Goal: Task Accomplishment & Management: Use online tool/utility

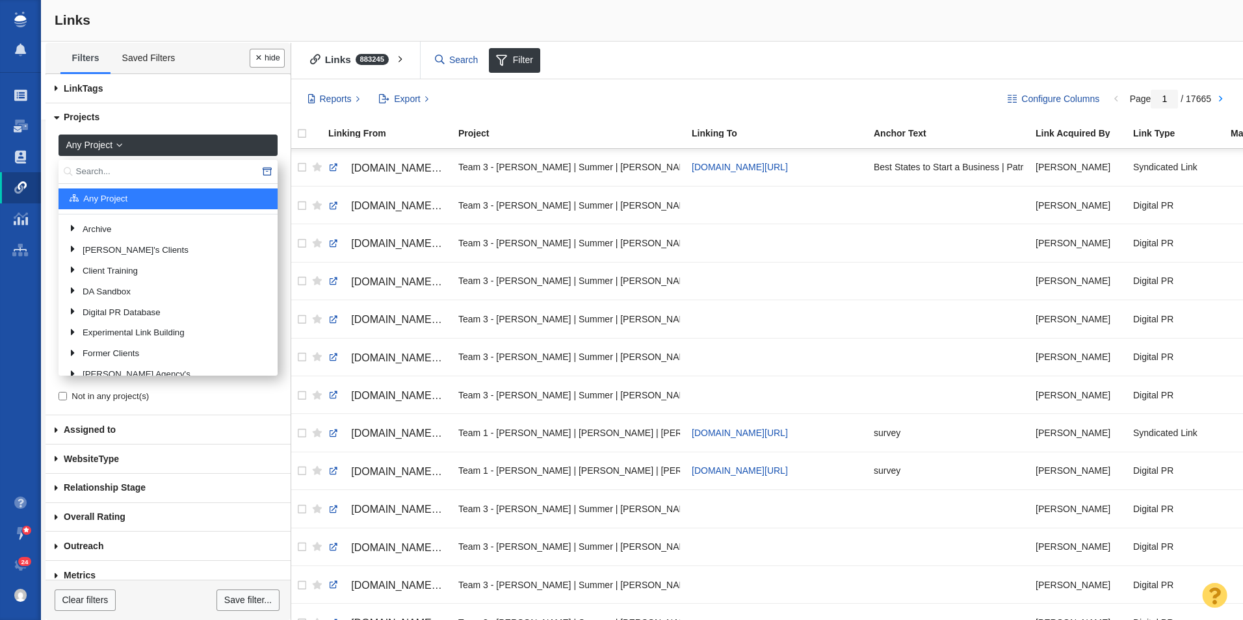
click at [178, 168] on input "text" at bounding box center [168, 172] width 219 height 24
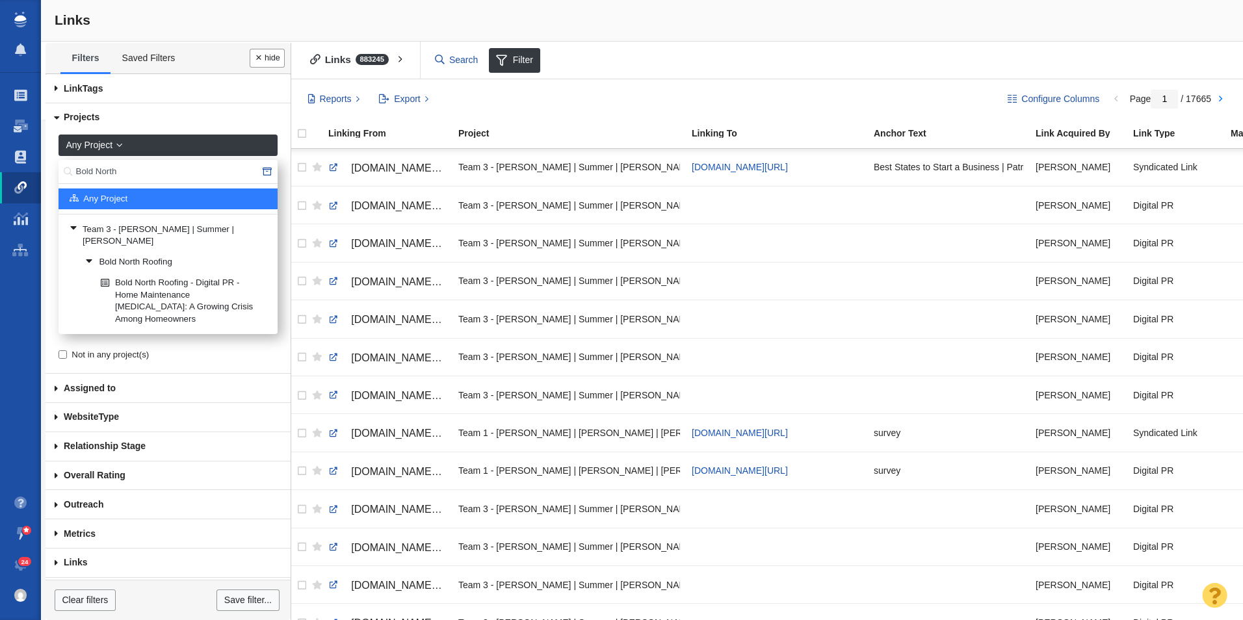
type input "Bold North"
click at [156, 254] on link "Bold North Roofing" at bounding box center [176, 263] width 189 height 20
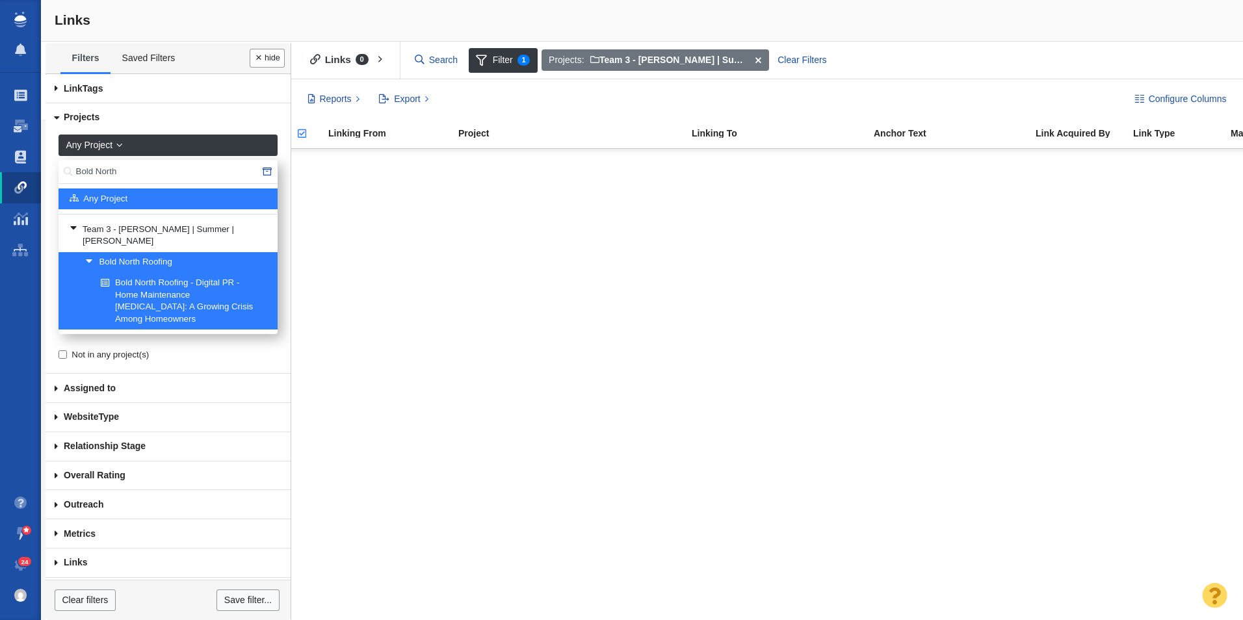
drag, startPoint x: 150, startPoint y: 179, endPoint x: 12, endPoint y: 168, distance: 138.2
click at [12, 168] on body "Projects Dashboard Websites People Link Monitoring Reports Projects Home Help C…" at bounding box center [621, 310] width 1243 height 620
type input "Patriot Software"
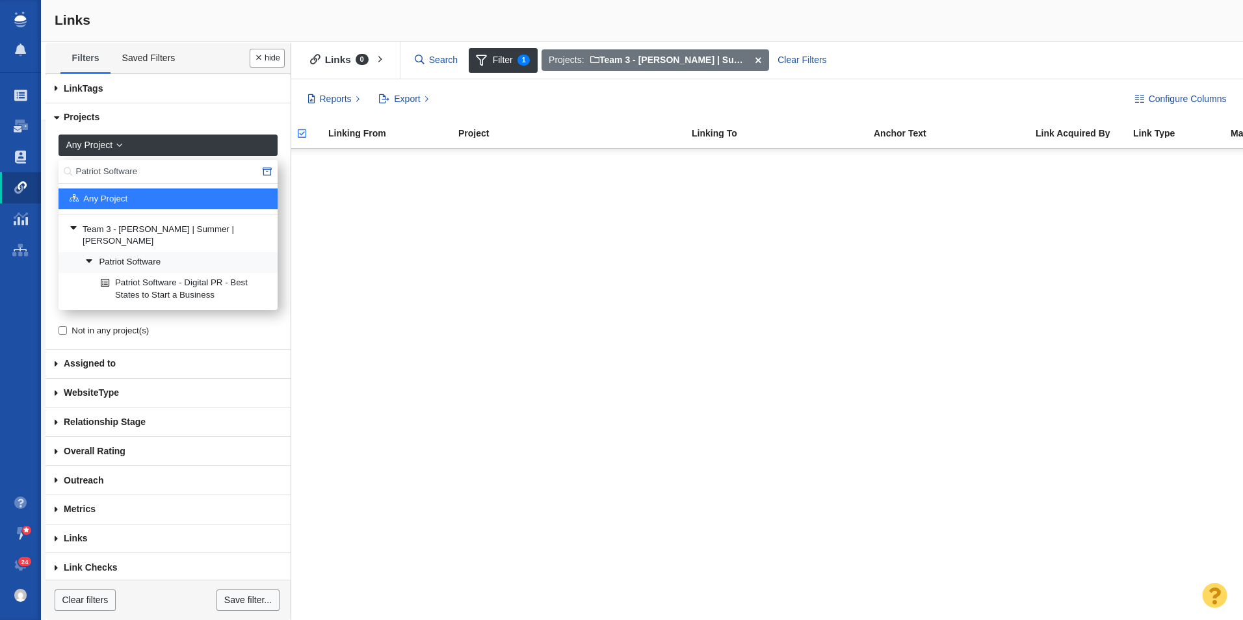
click at [190, 253] on link "Patriot Software" at bounding box center [176, 263] width 189 height 20
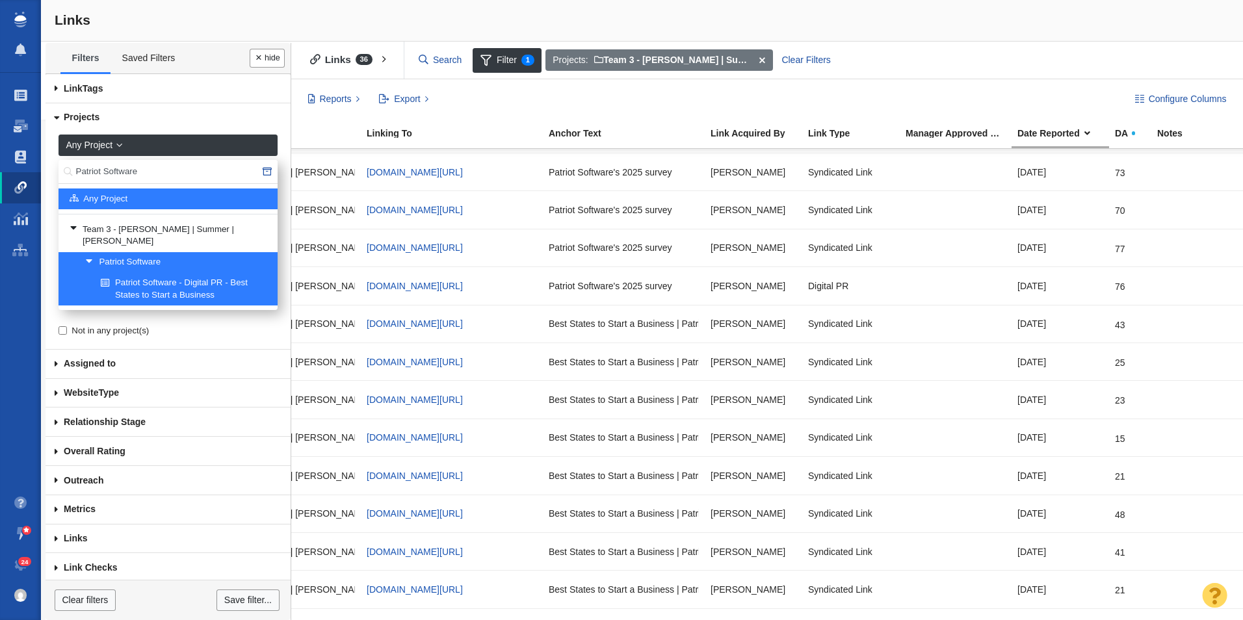
scroll to position [0, 325]
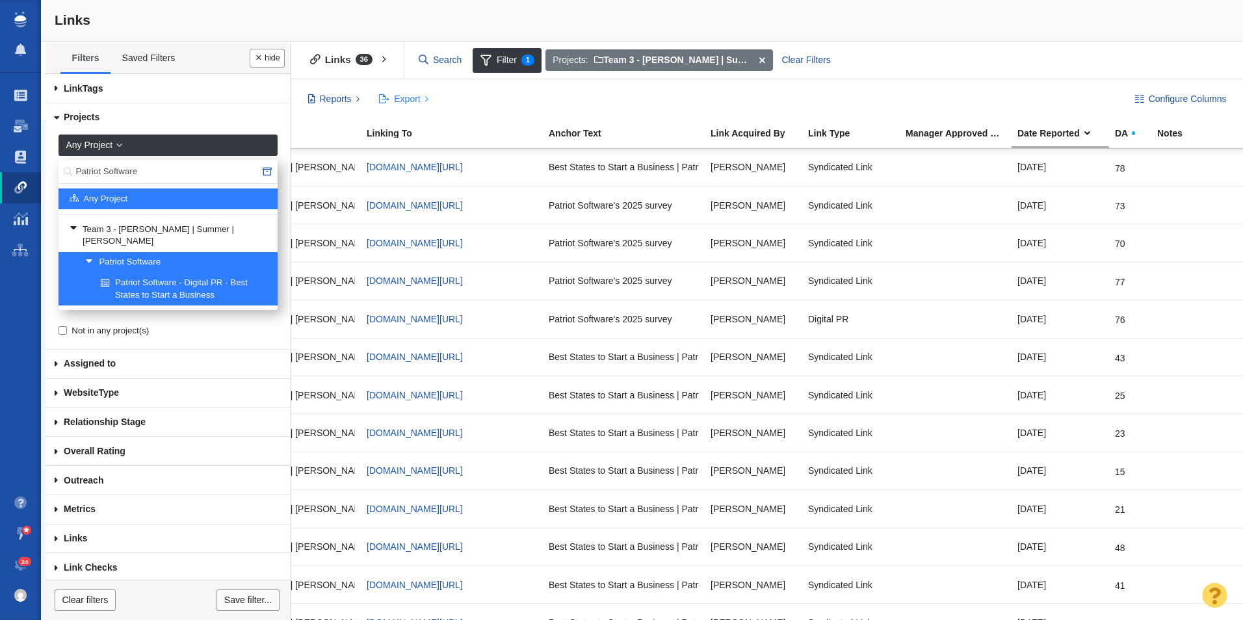
drag, startPoint x: 391, startPoint y: 96, endPoint x: 397, endPoint y: 106, distance: 11.4
click at [391, 96] on button "Export" at bounding box center [404, 99] width 64 height 22
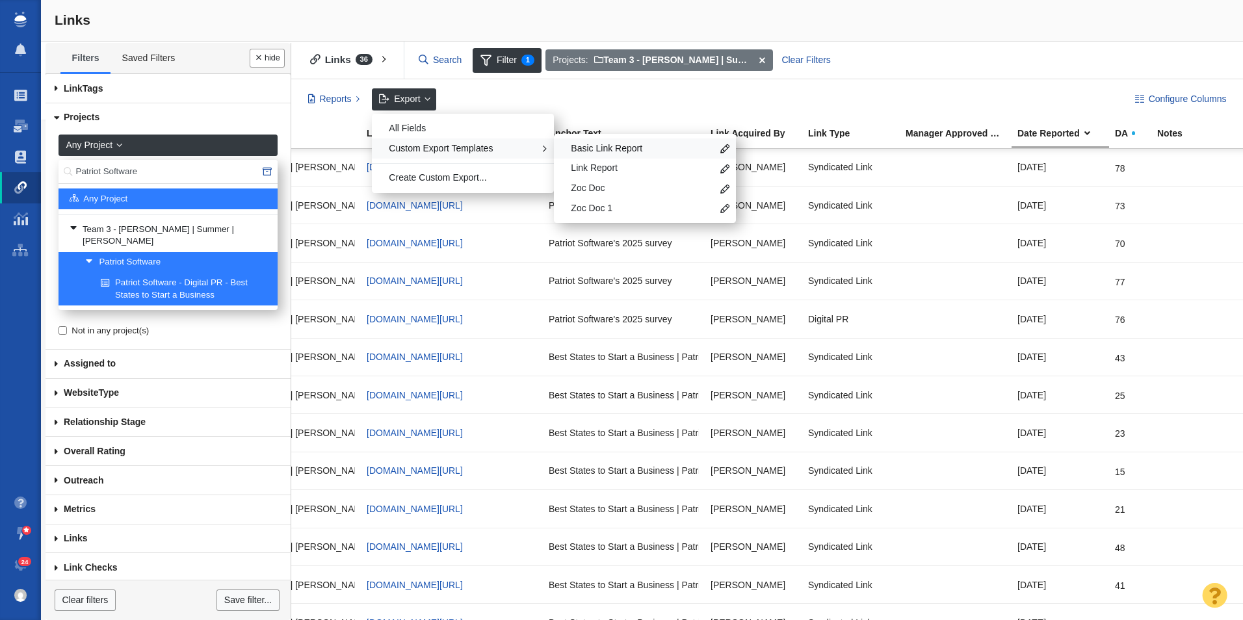
click at [575, 145] on span "Basic Link Report" at bounding box center [641, 148] width 141 height 13
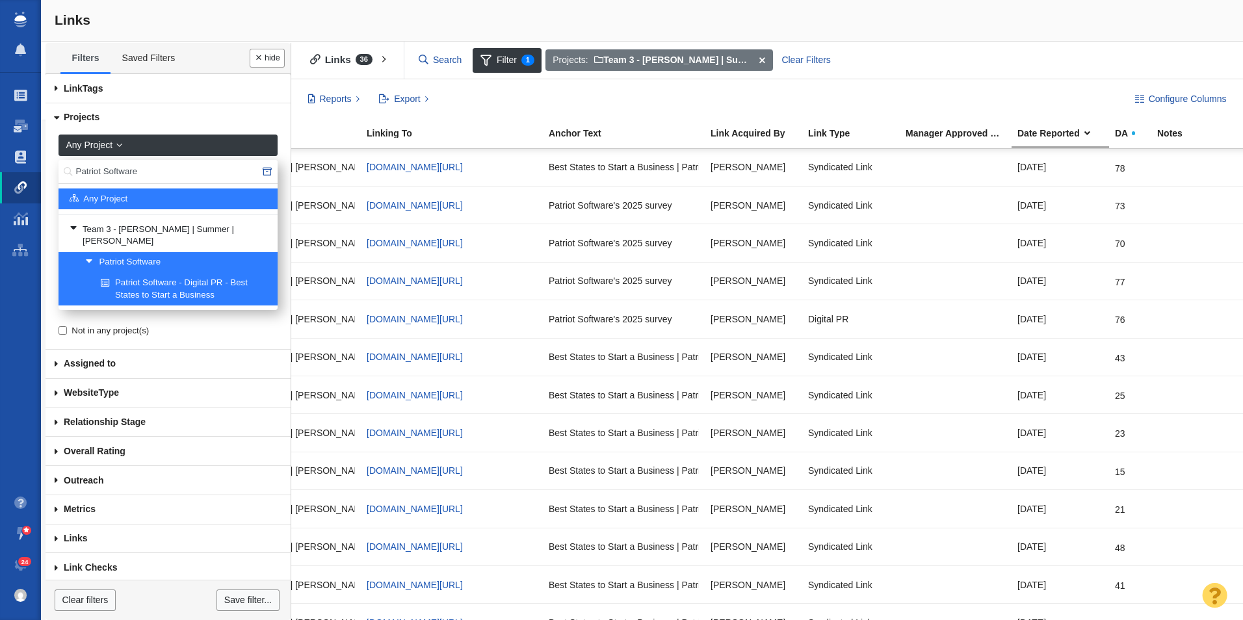
scroll to position [0, 0]
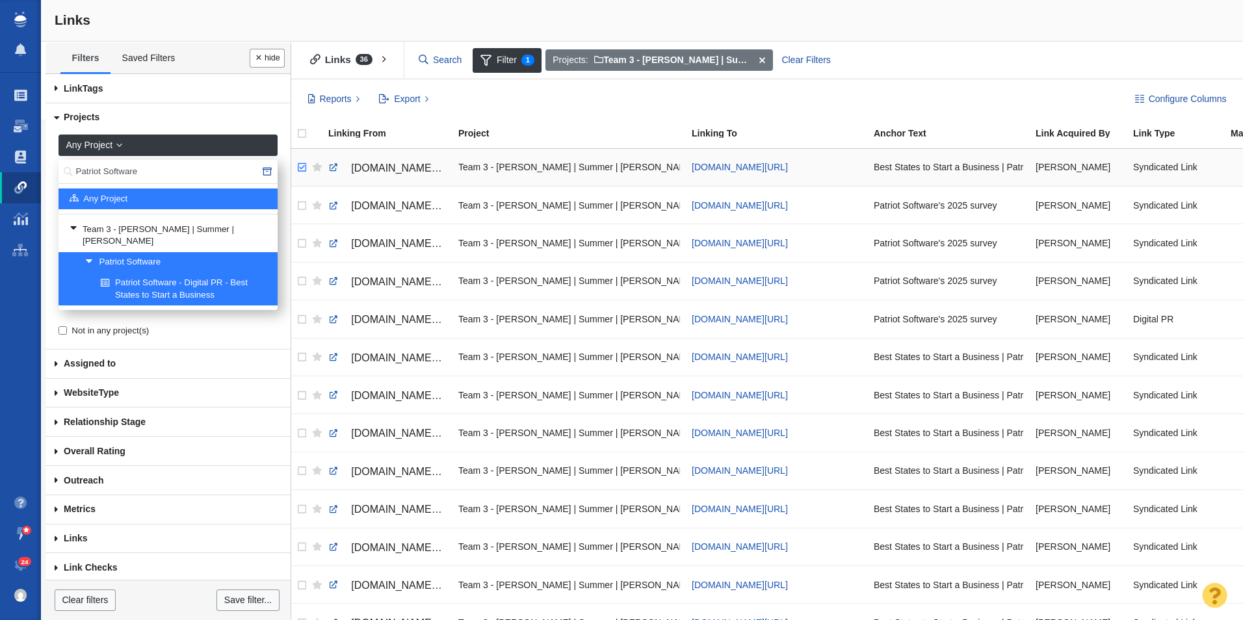
checkbox input "true"
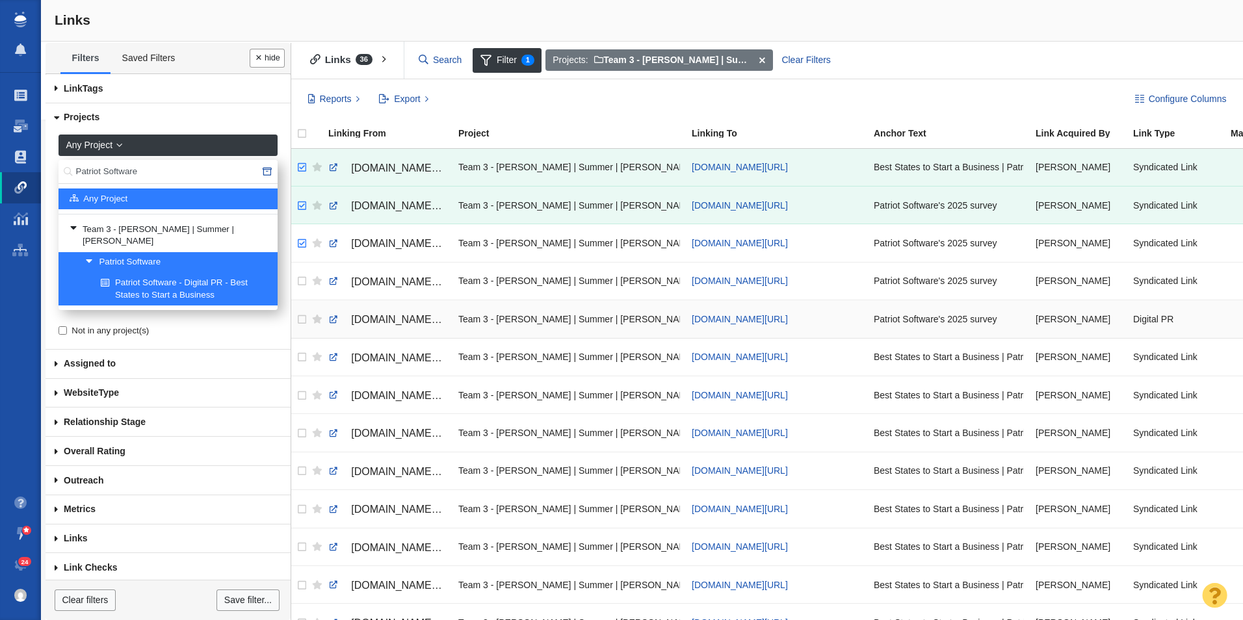
checkbox input "true"
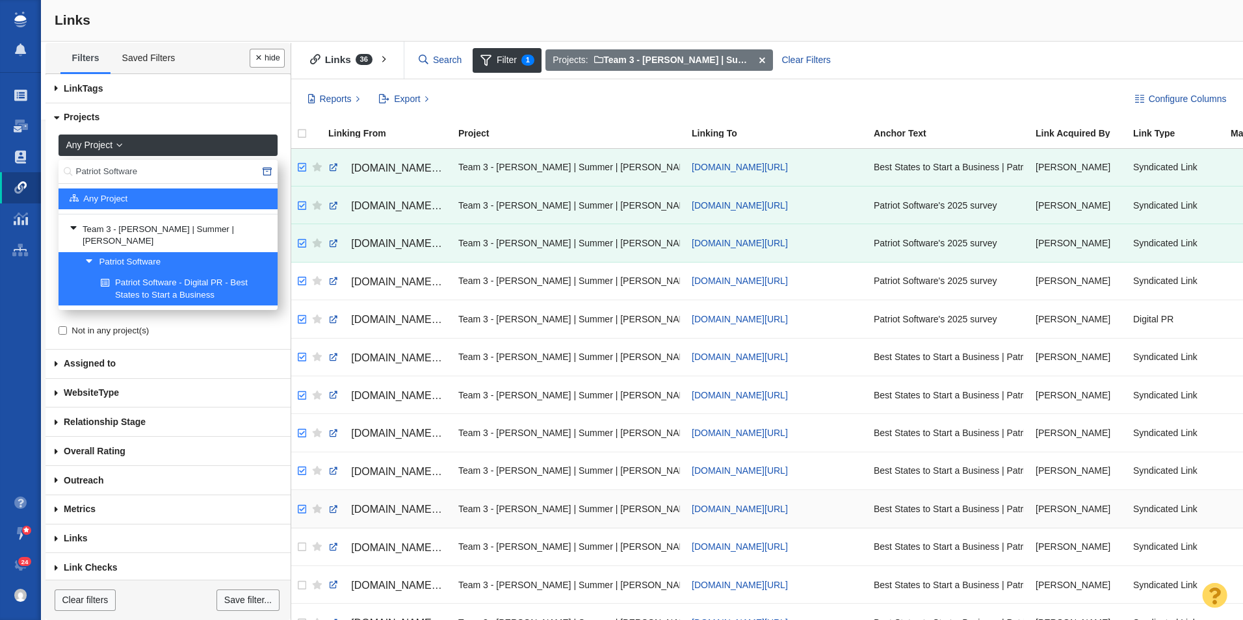
checkbox input "true"
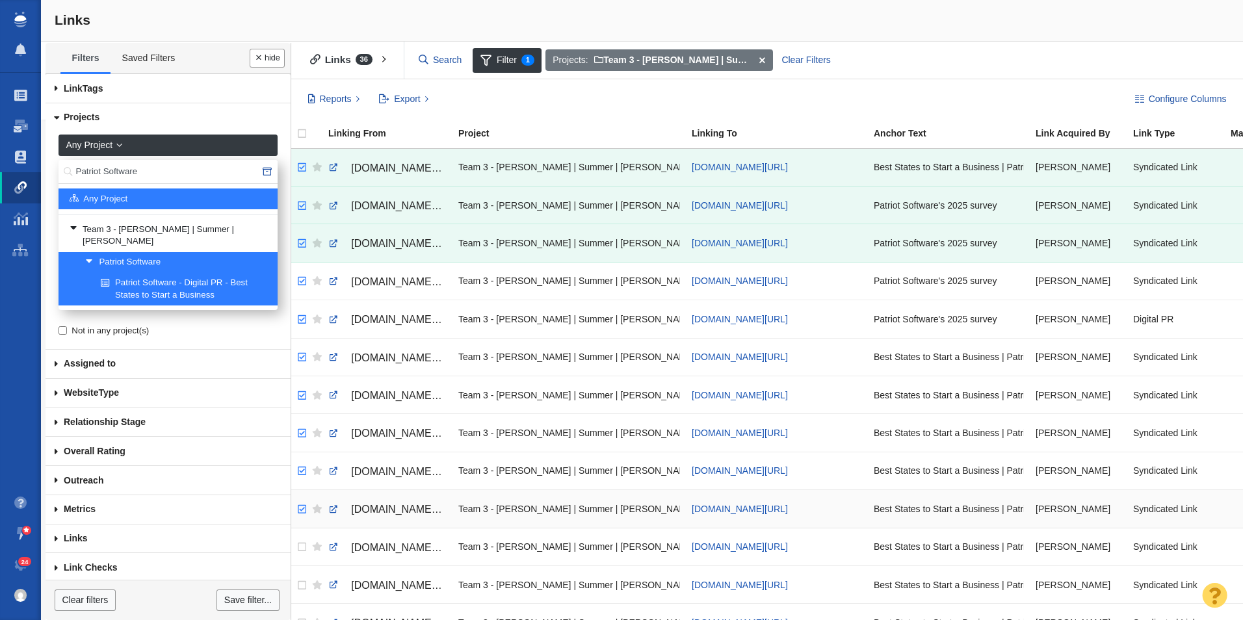
checkbox input "true"
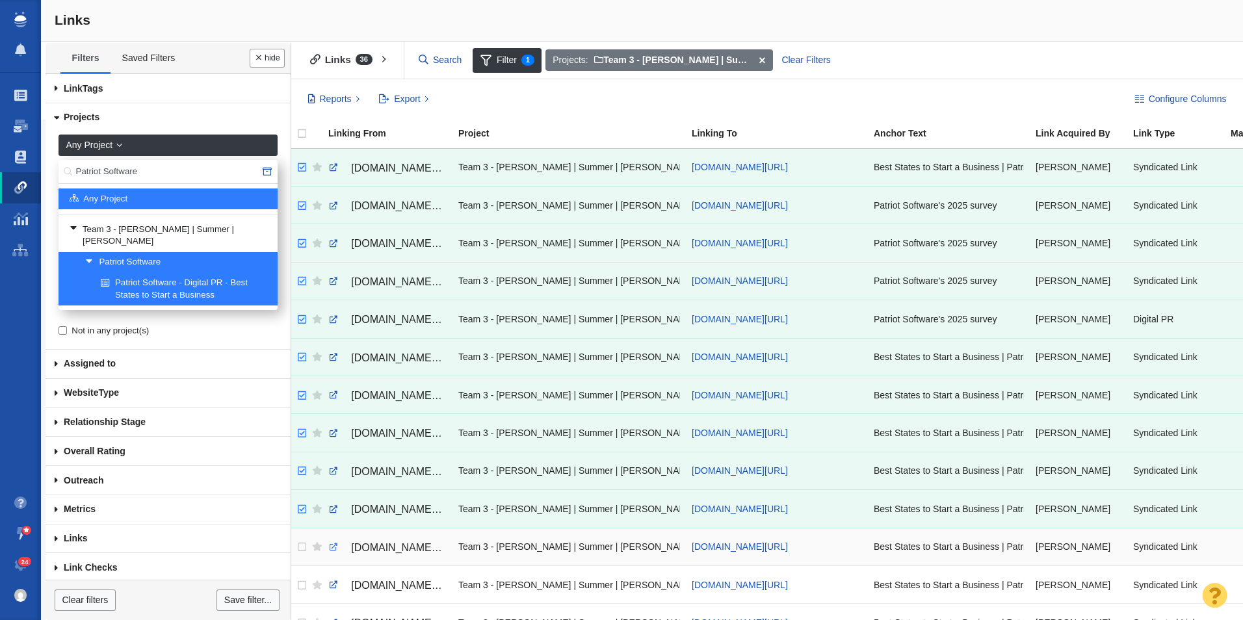
drag, startPoint x: 302, startPoint y: 168, endPoint x: 330, endPoint y: 549, distance: 381.3
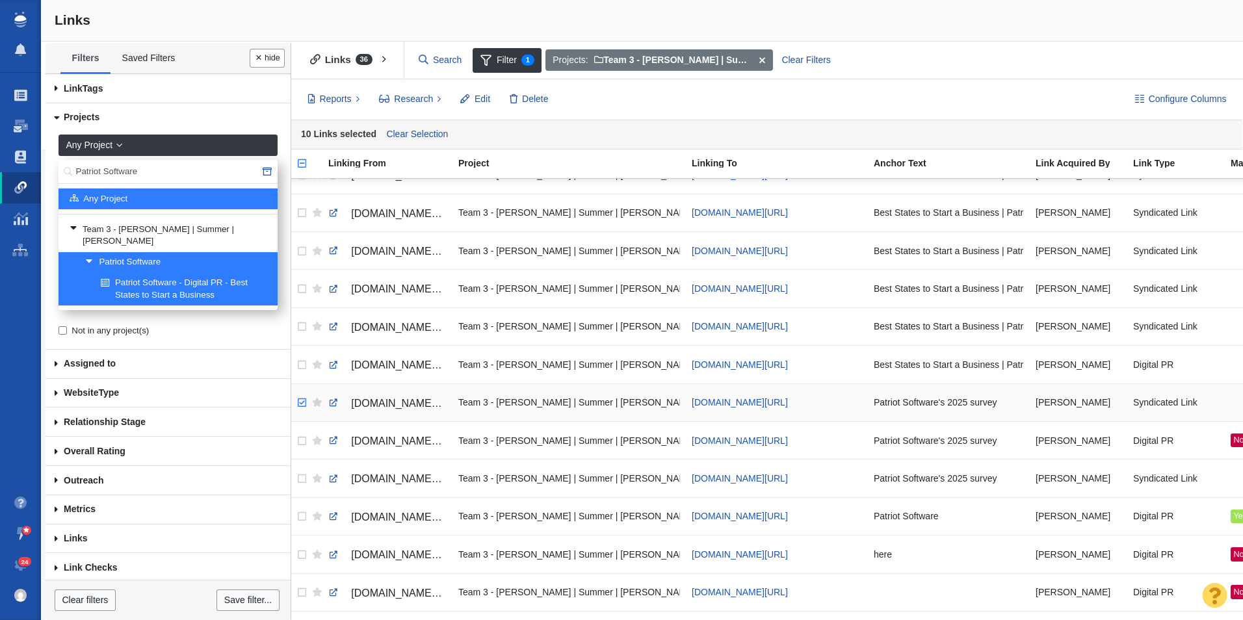
checkbox input "true"
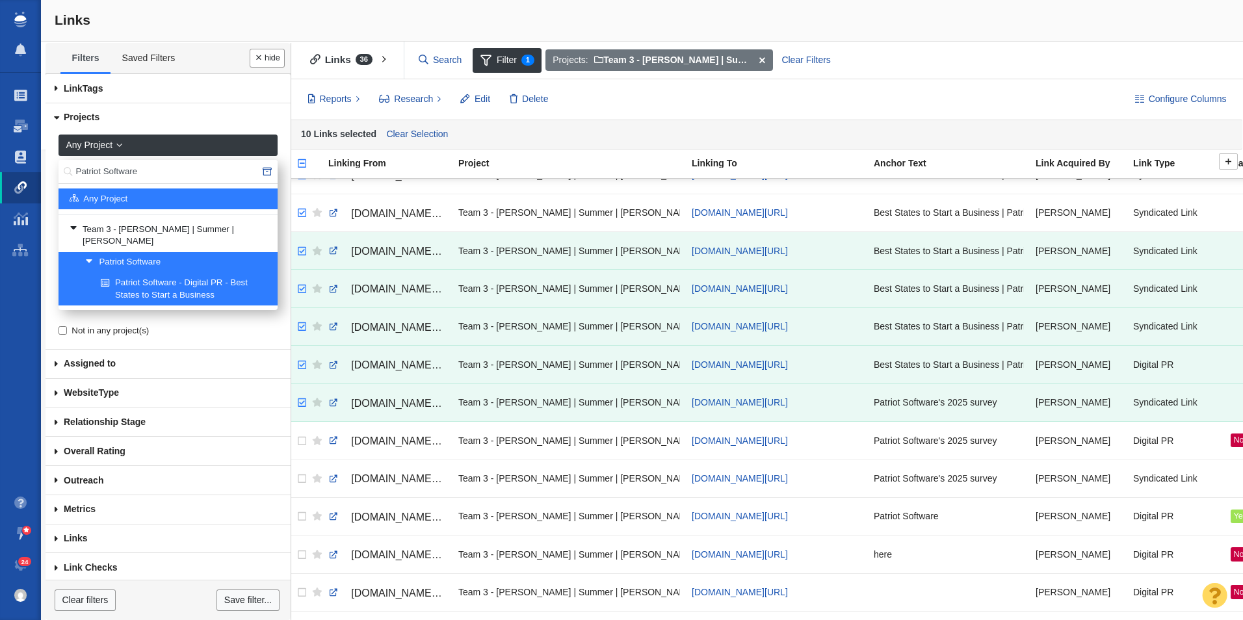
checkbox input "true"
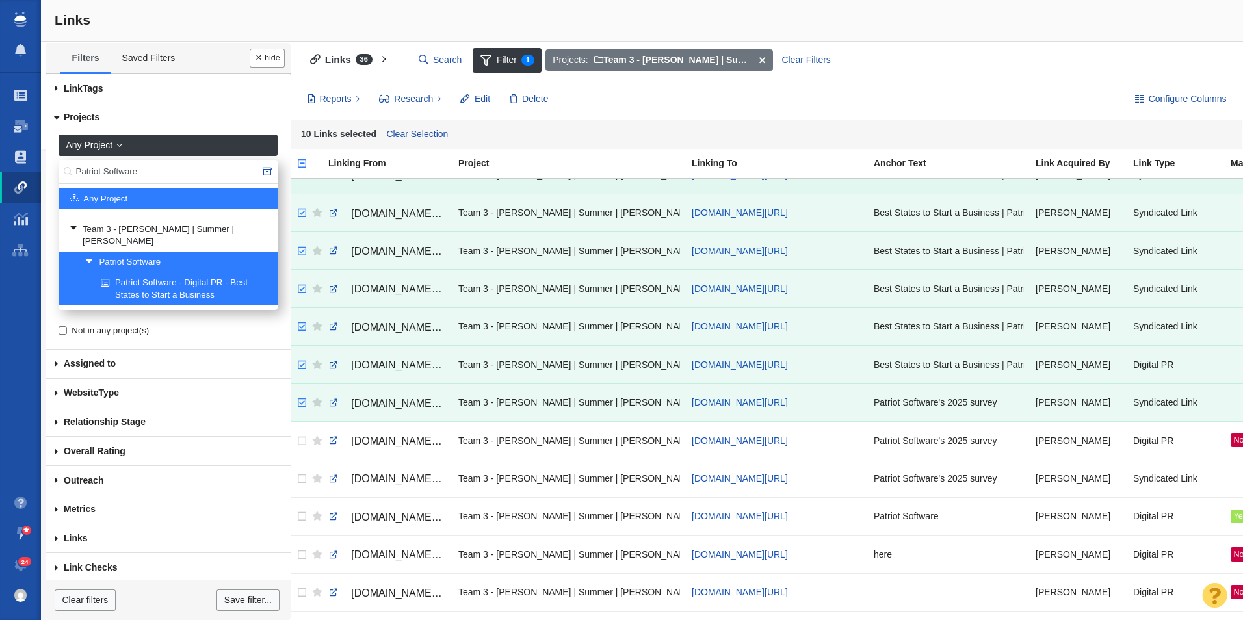
drag, startPoint x: 301, startPoint y: 404, endPoint x: 302, endPoint y: 189, distance: 215.2
click at [302, 189] on tbody "[DOMAIN_NAME][URL][US_STATE] Team 3 - [PERSON_NAME] | Summer | [PERSON_NAME]\Pa…" at bounding box center [1077, 4] width 1580 height 1366
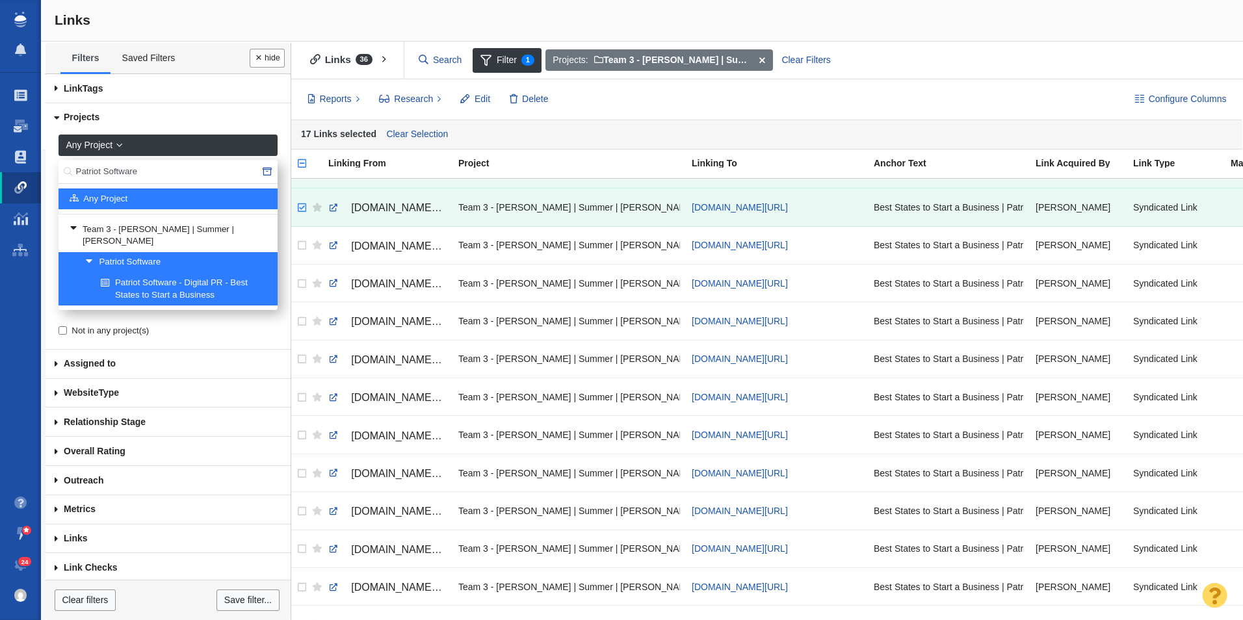
scroll to position [362, 0]
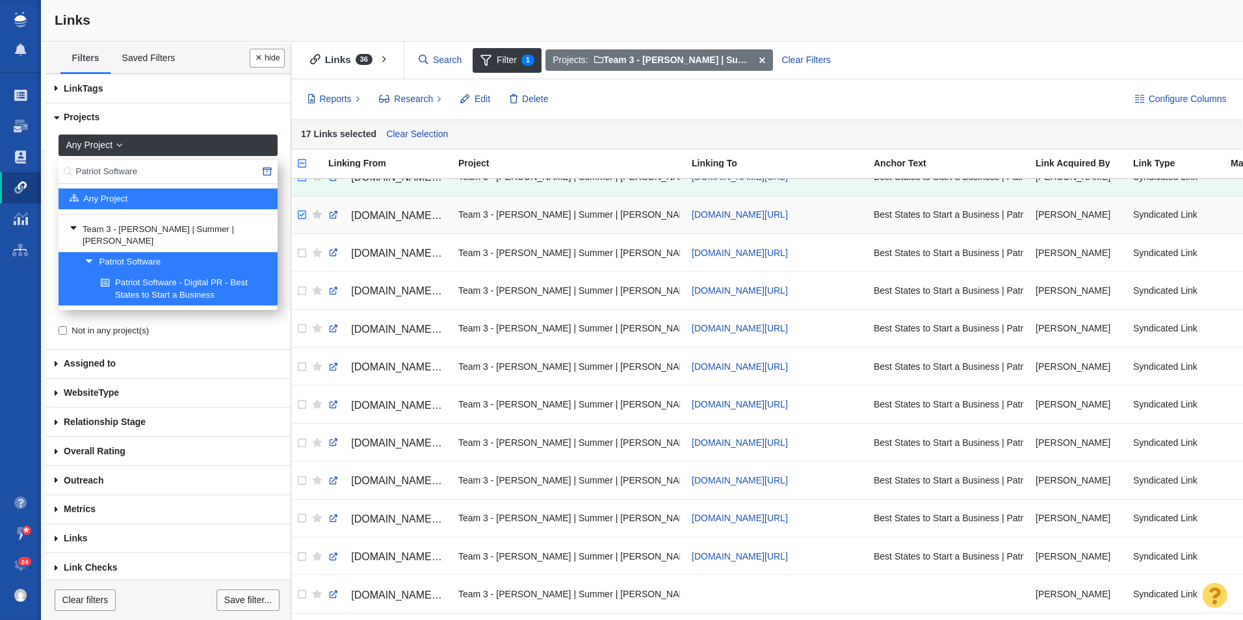
checkbox input "true"
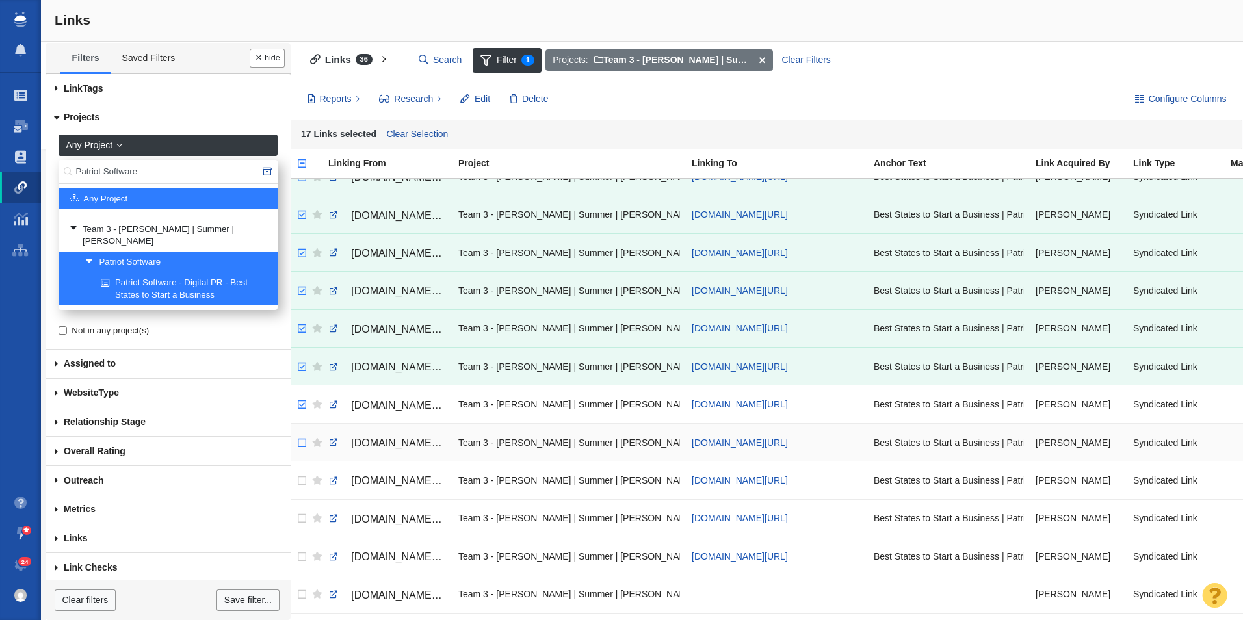
checkbox input "true"
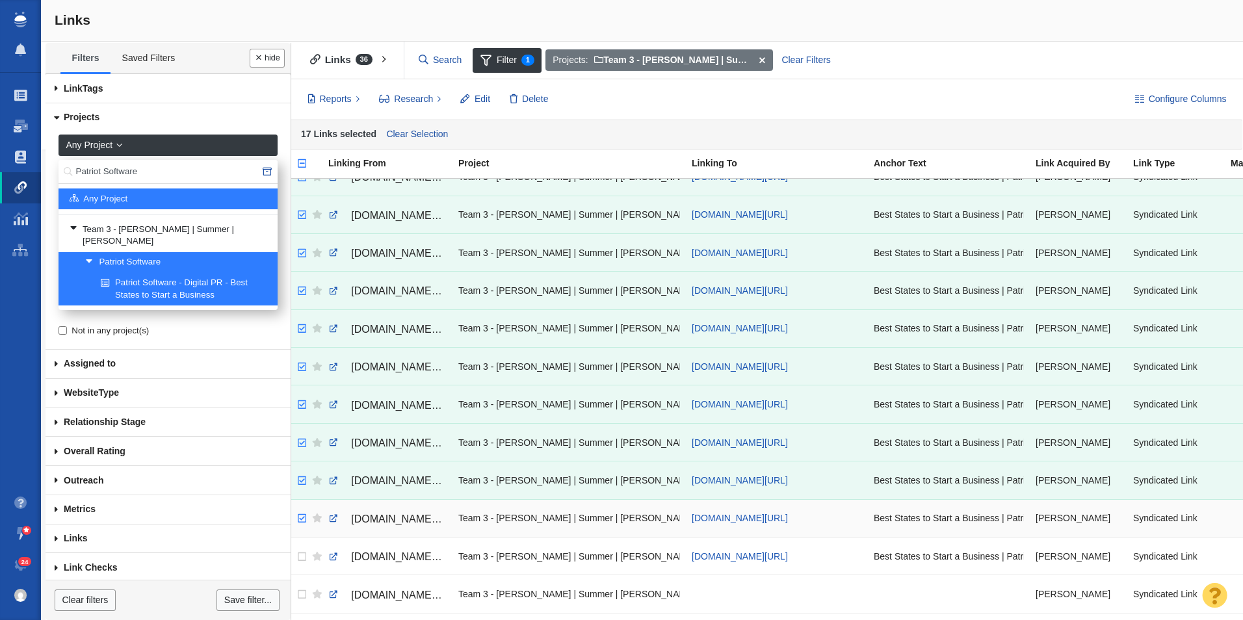
checkbox input "true"
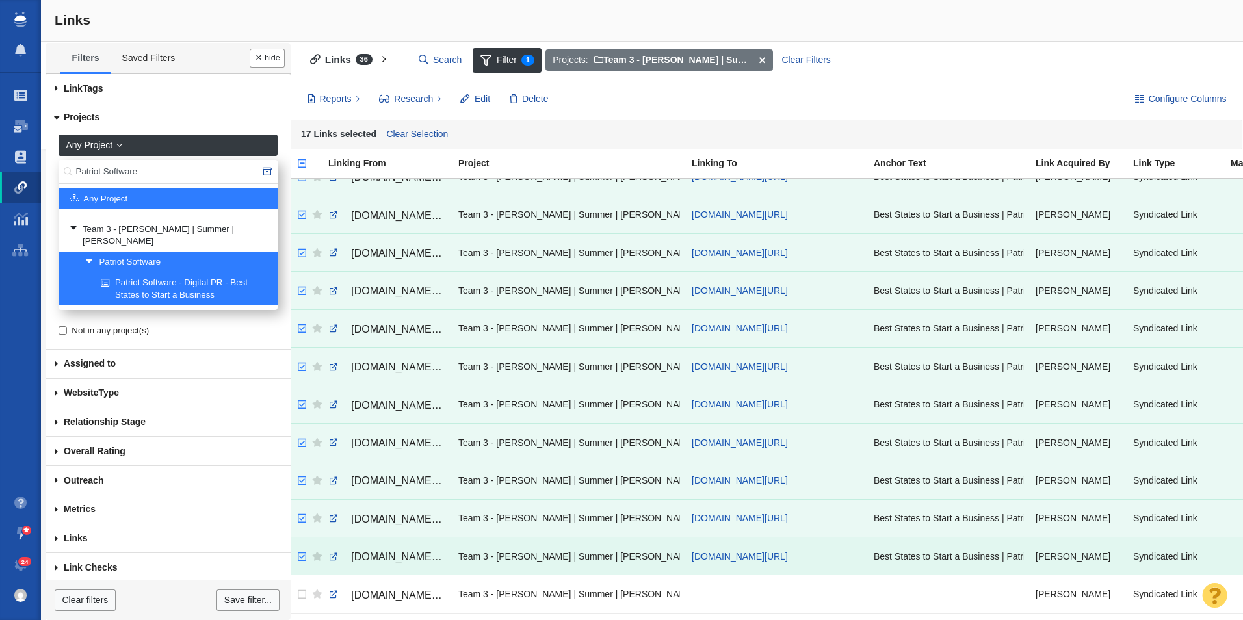
drag, startPoint x: 300, startPoint y: 216, endPoint x: 304, endPoint y: 570, distance: 354.3
click at [304, 469] on tbody "[DOMAIN_NAME][URL][US_STATE] Team 3 - [PERSON_NAME] | Summer | [PERSON_NAME]\Pa…" at bounding box center [1077, 500] width 1580 height 1366
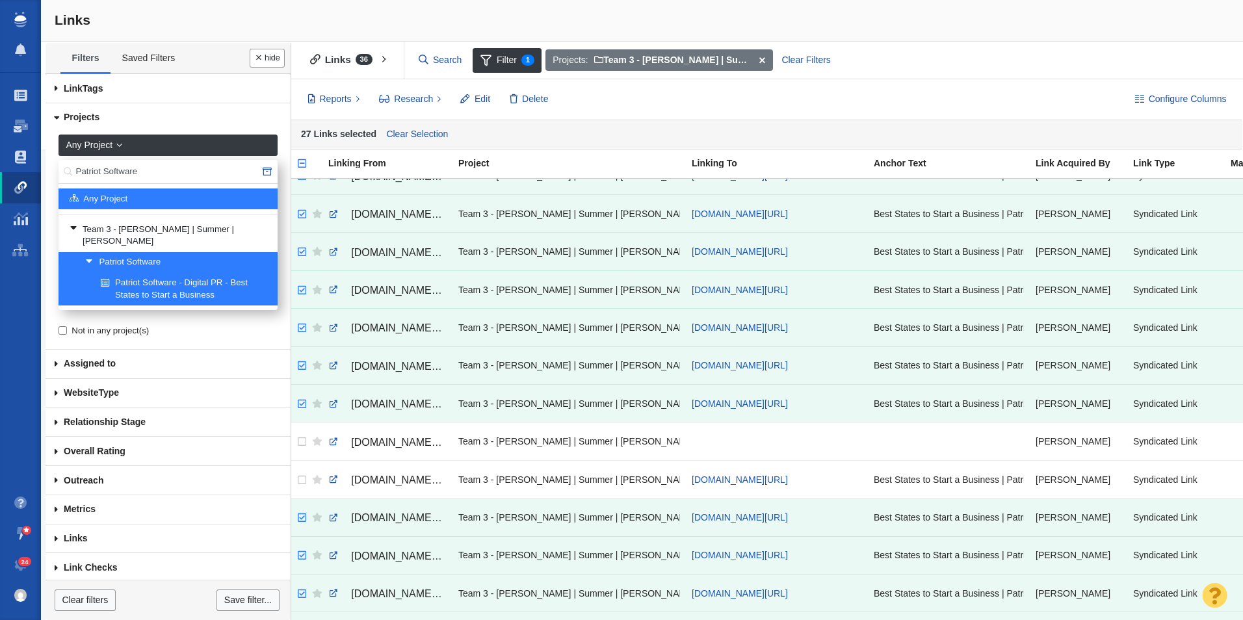
scroll to position [528, 0]
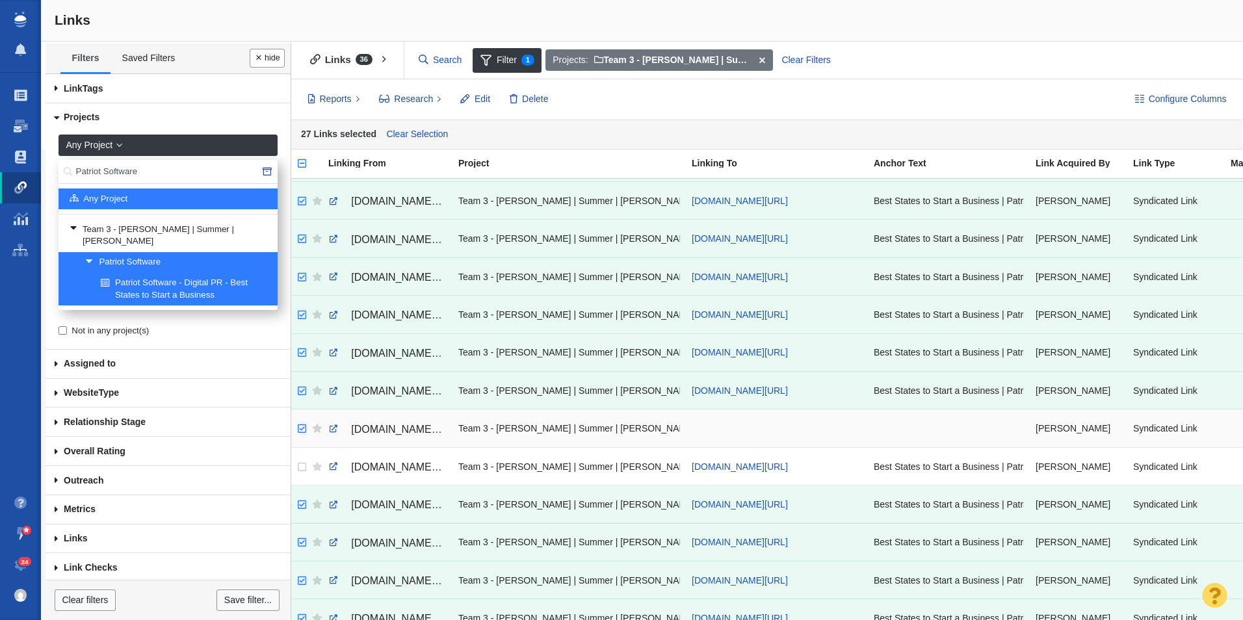
checkbox input "true"
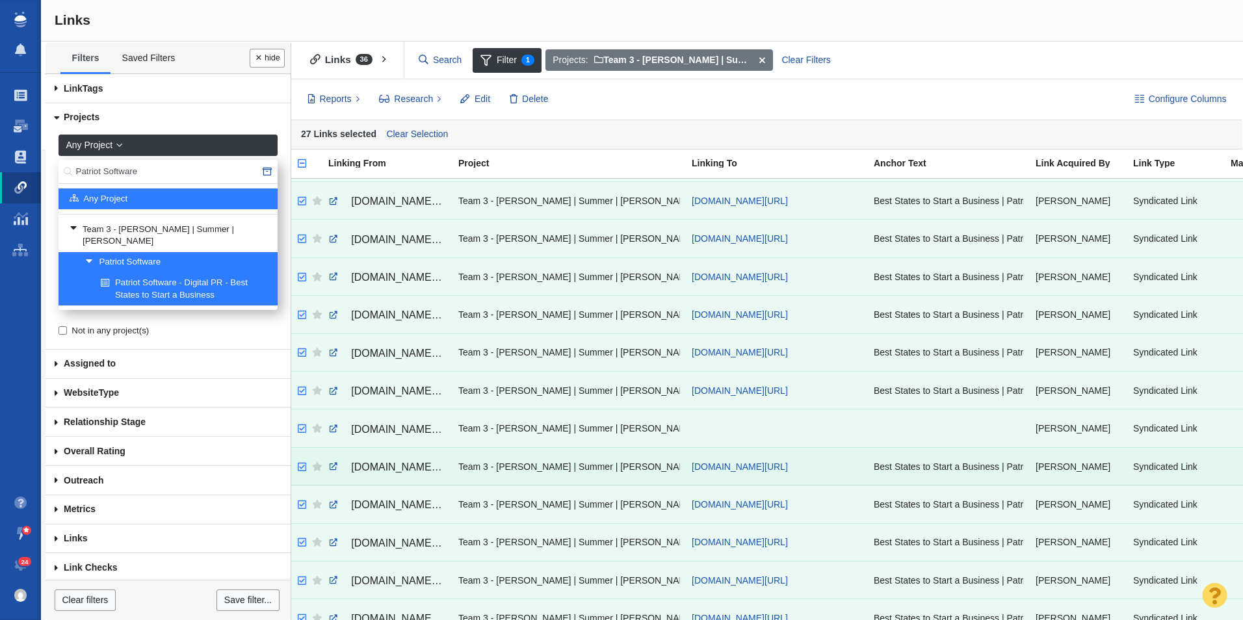
drag, startPoint x: 303, startPoint y: 424, endPoint x: 303, endPoint y: 461, distance: 36.4
click at [303, 461] on tbody "[DOMAIN_NAME][URL][US_STATE] Team 3 - [PERSON_NAME] | Summer | [PERSON_NAME]\Pa…" at bounding box center [1077, 334] width 1580 height 1366
click at [465, 102] on span at bounding box center [465, 99] width 9 height 14
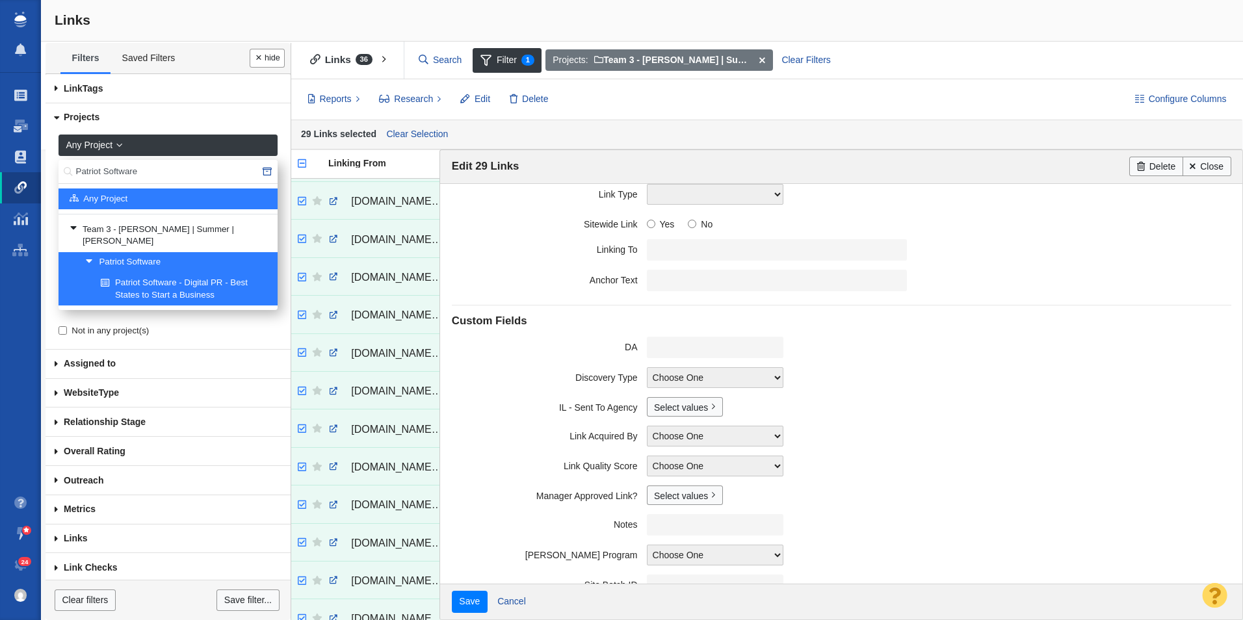
scroll to position [135, 0]
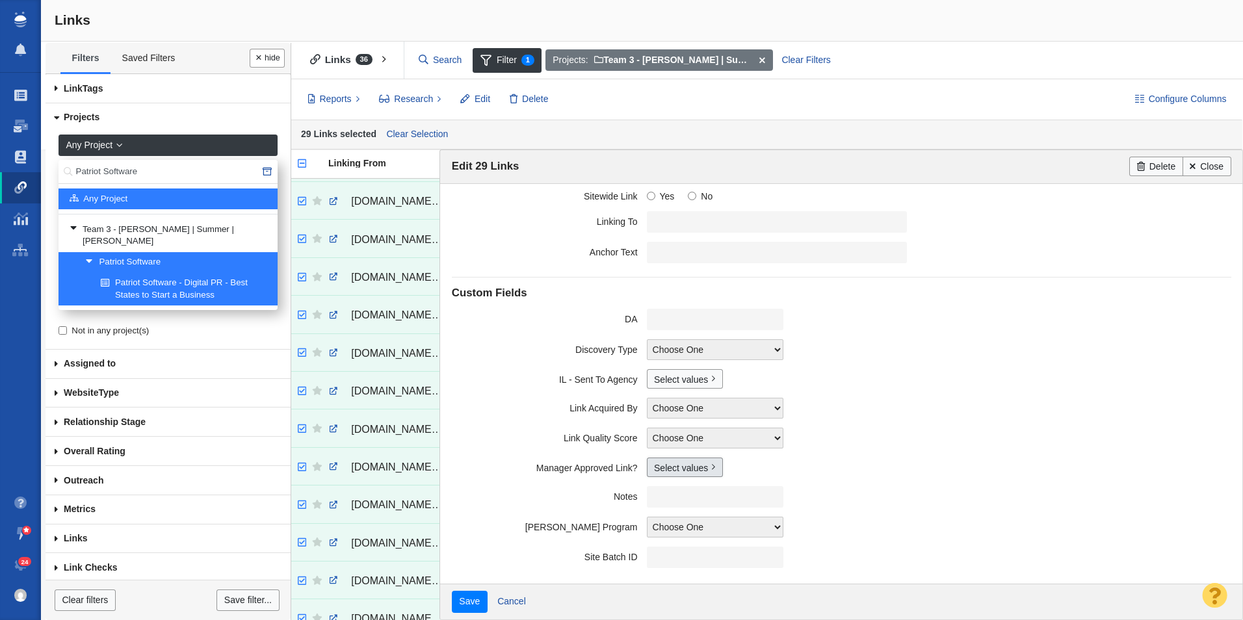
click at [678, 465] on link "Select values" at bounding box center [685, 468] width 76 height 20
click at [657, 469] on div "No Yes Accepted Pending" at bounding box center [692, 525] width 91 height 79
click at [657, 469] on input "Yes" at bounding box center [660, 515] width 8 height 8
checkbox input "true"
click at [452, 469] on input "Save" at bounding box center [470, 602] width 36 height 22
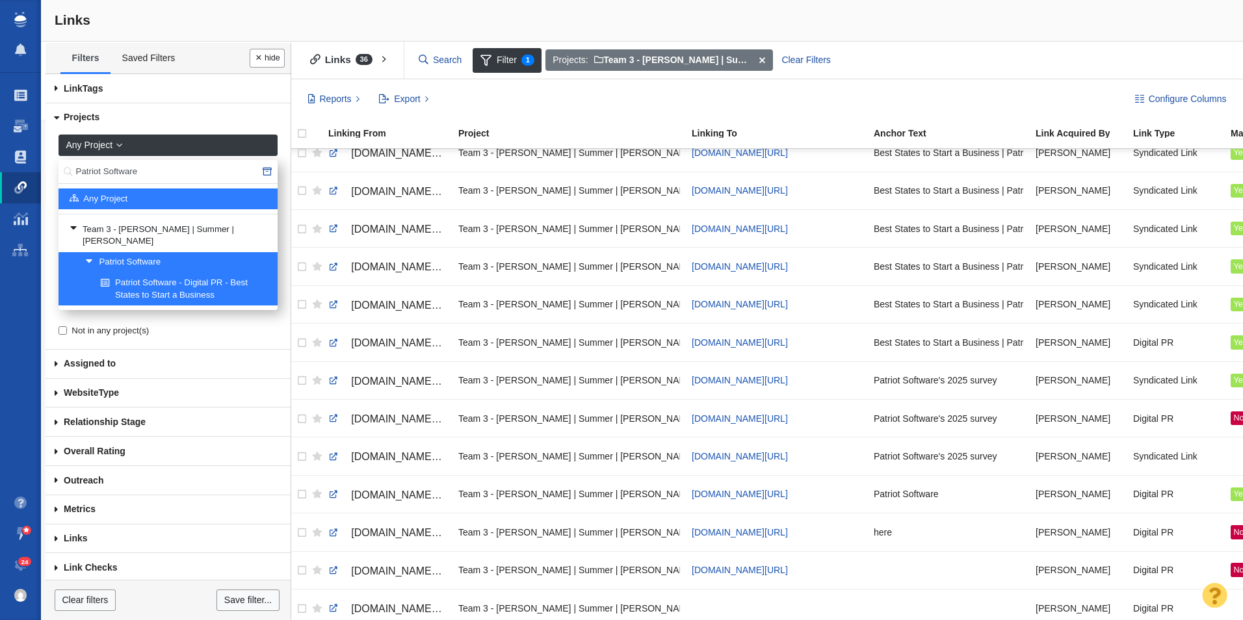
scroll to position [888, 0]
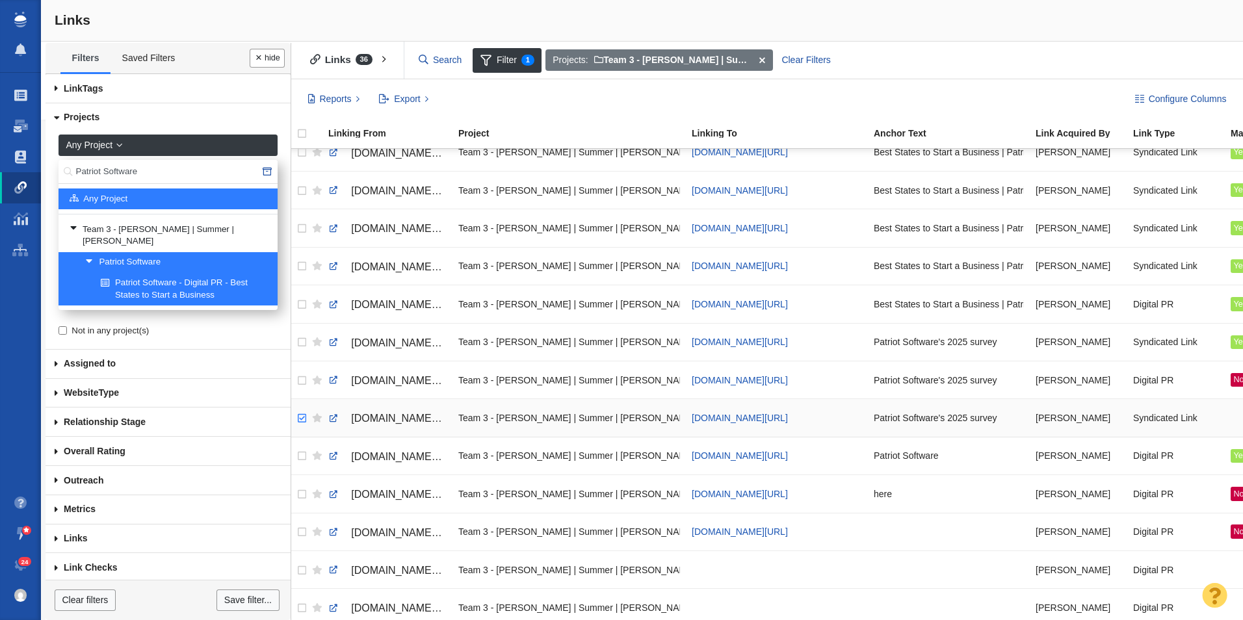
checkbox input "true"
click at [301, 427] on input "checkbox" at bounding box center [301, 418] width 20 height 29
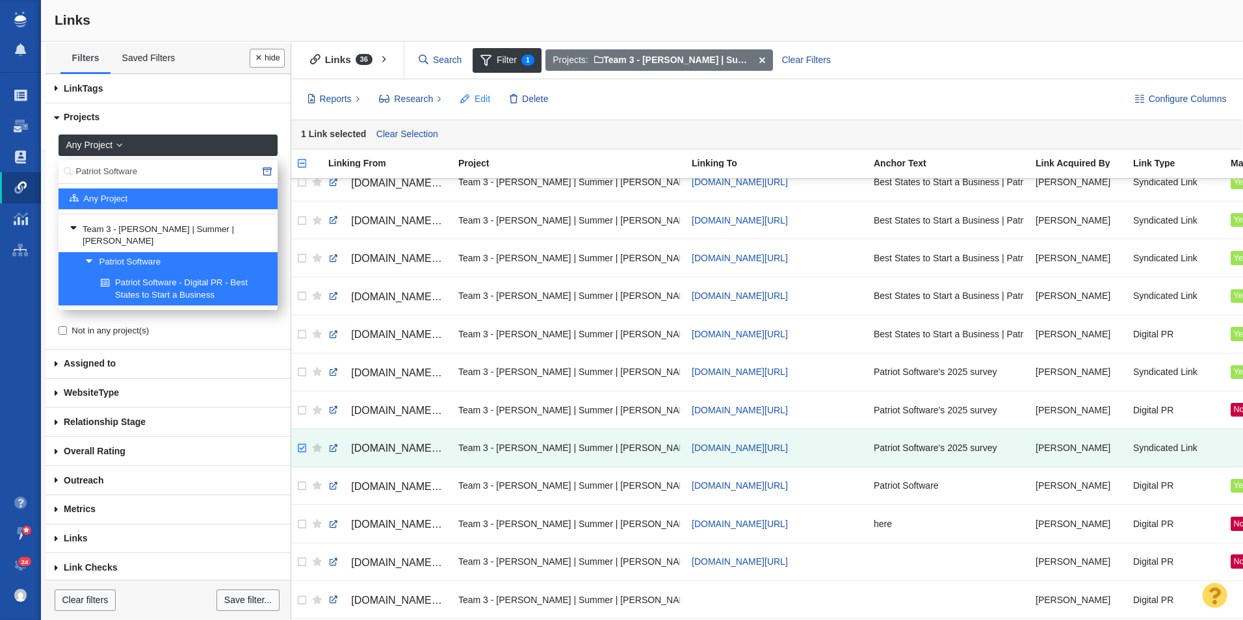
click at [469, 107] on button "Edit" at bounding box center [475, 99] width 44 height 22
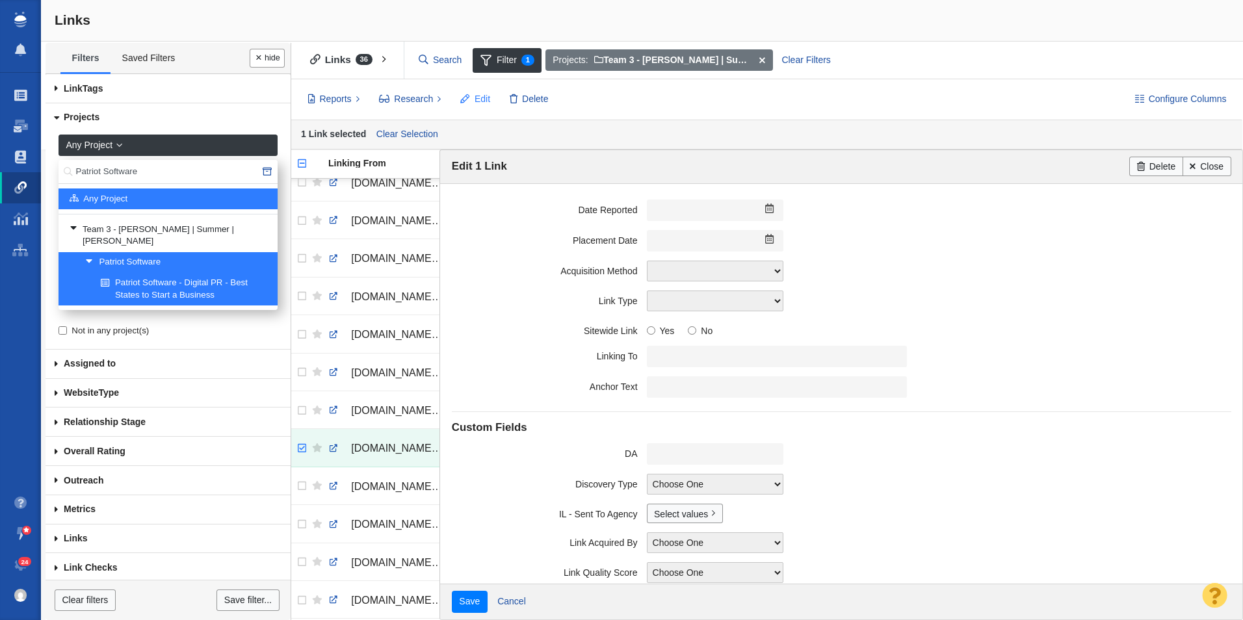
click at [470, 98] on button "Edit" at bounding box center [475, 99] width 44 height 22
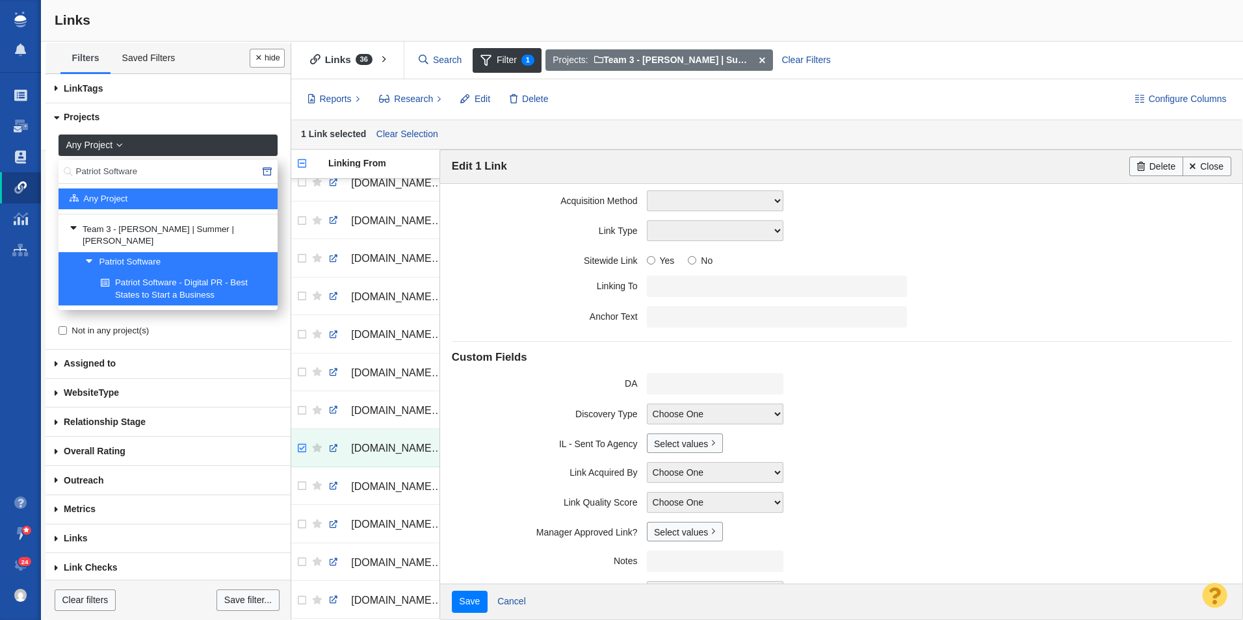
scroll to position [135, 0]
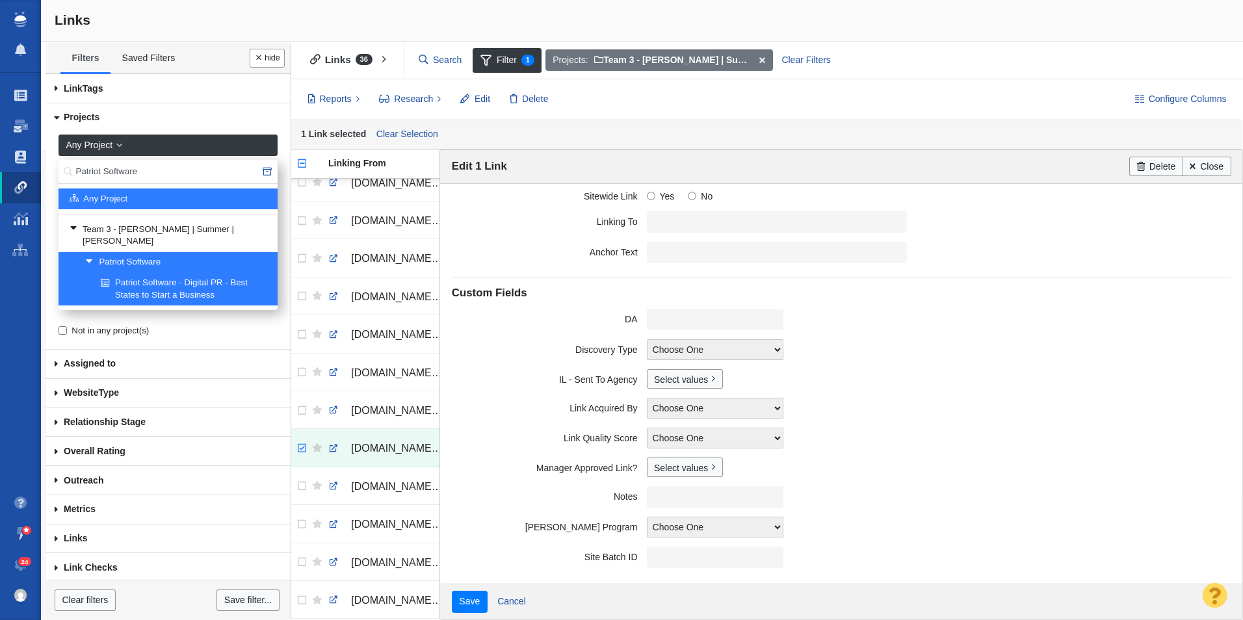
drag, startPoint x: 666, startPoint y: 475, endPoint x: 664, endPoint y: 495, distance: 19.7
click at [668, 469] on link "Select values" at bounding box center [685, 468] width 76 height 20
click at [656, 469] on input "Yes" at bounding box center [660, 515] width 8 height 8
checkbox input "true"
click at [452, 469] on input "Save" at bounding box center [470, 602] width 36 height 22
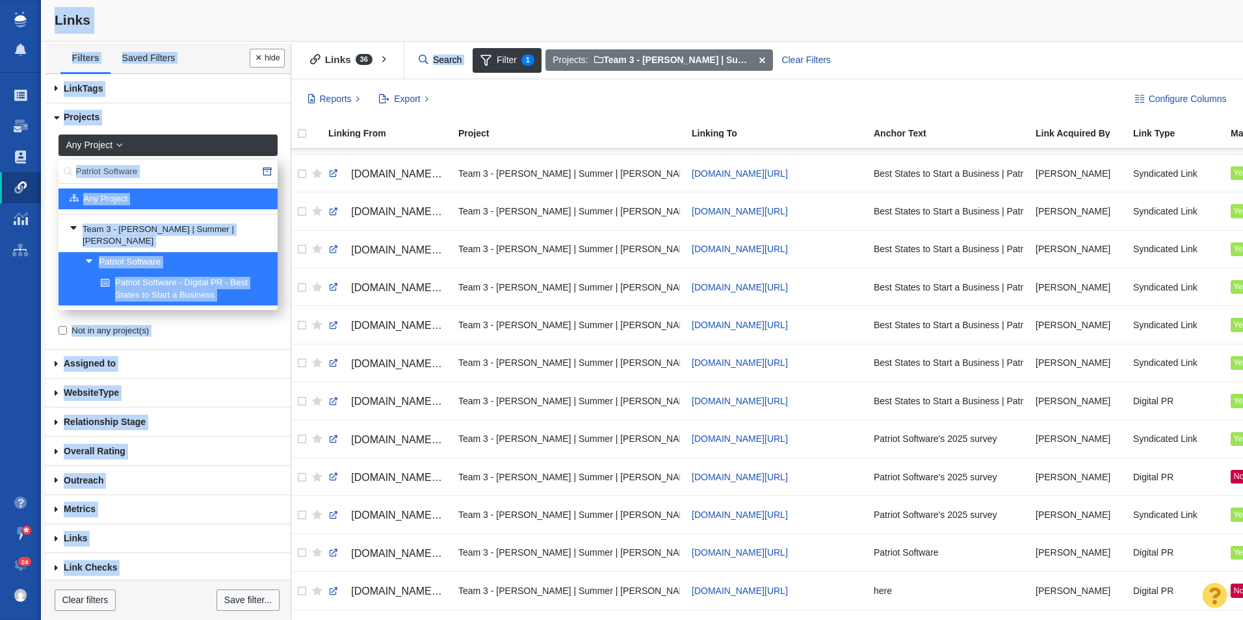
scroll to position [905, 0]
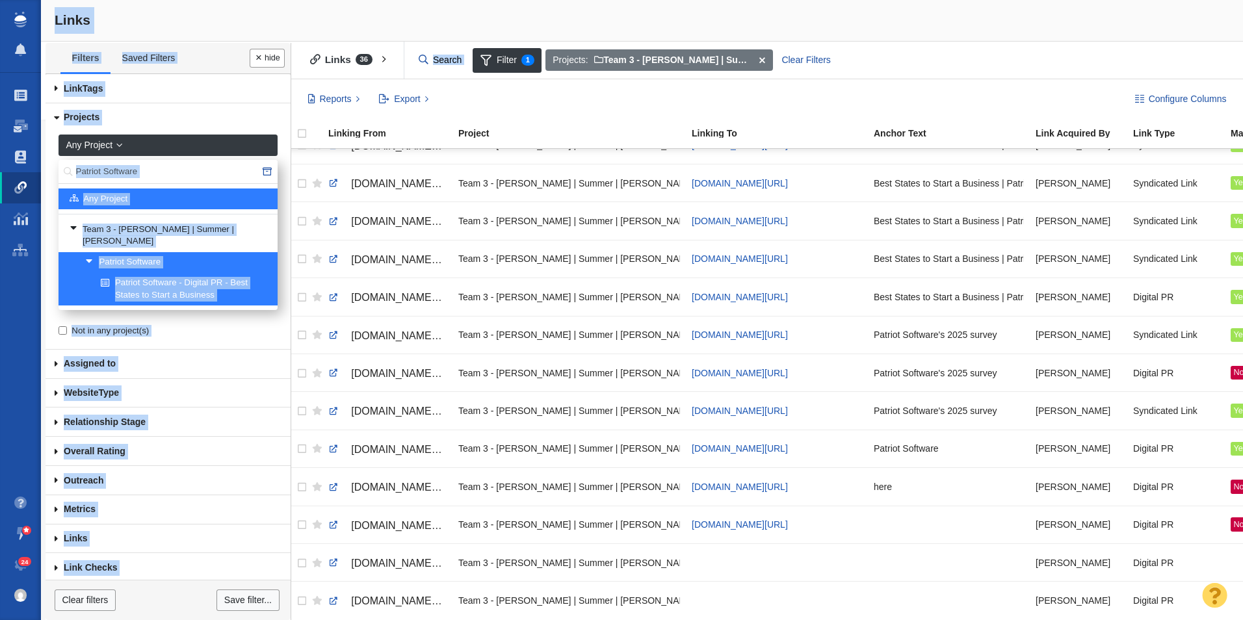
drag, startPoint x: 443, startPoint y: 615, endPoint x: 786, endPoint y: 640, distance: 343.5
click at [678, 469] on div at bounding box center [949, 600] width 150 height 28
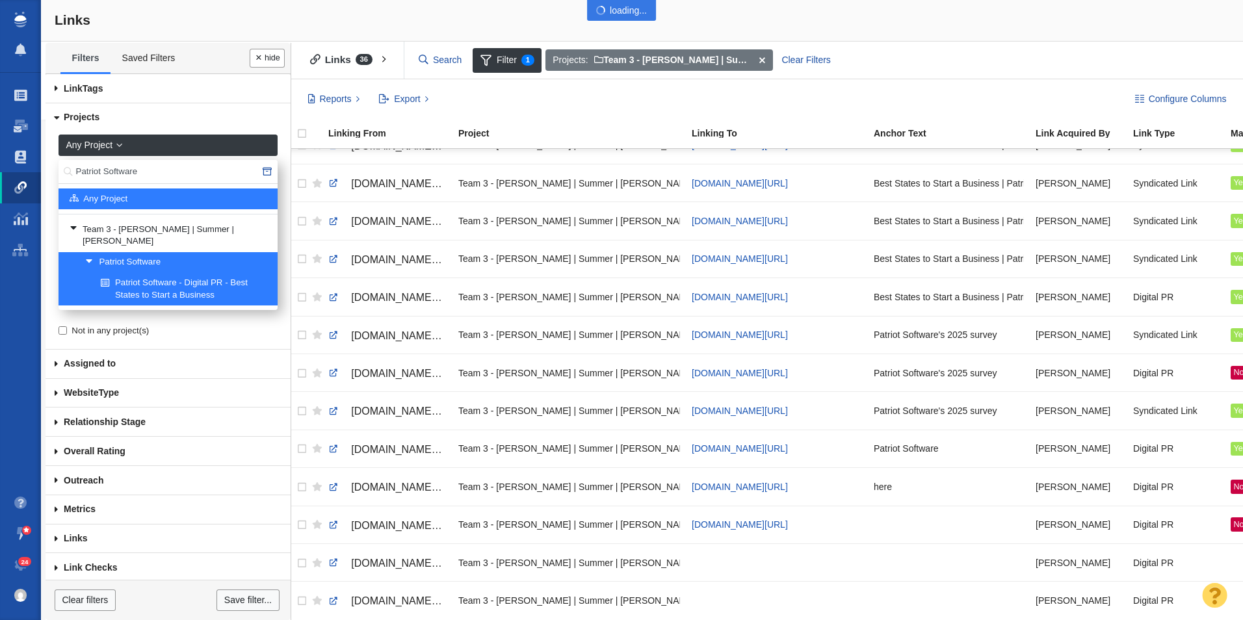
scroll to position [949, 0]
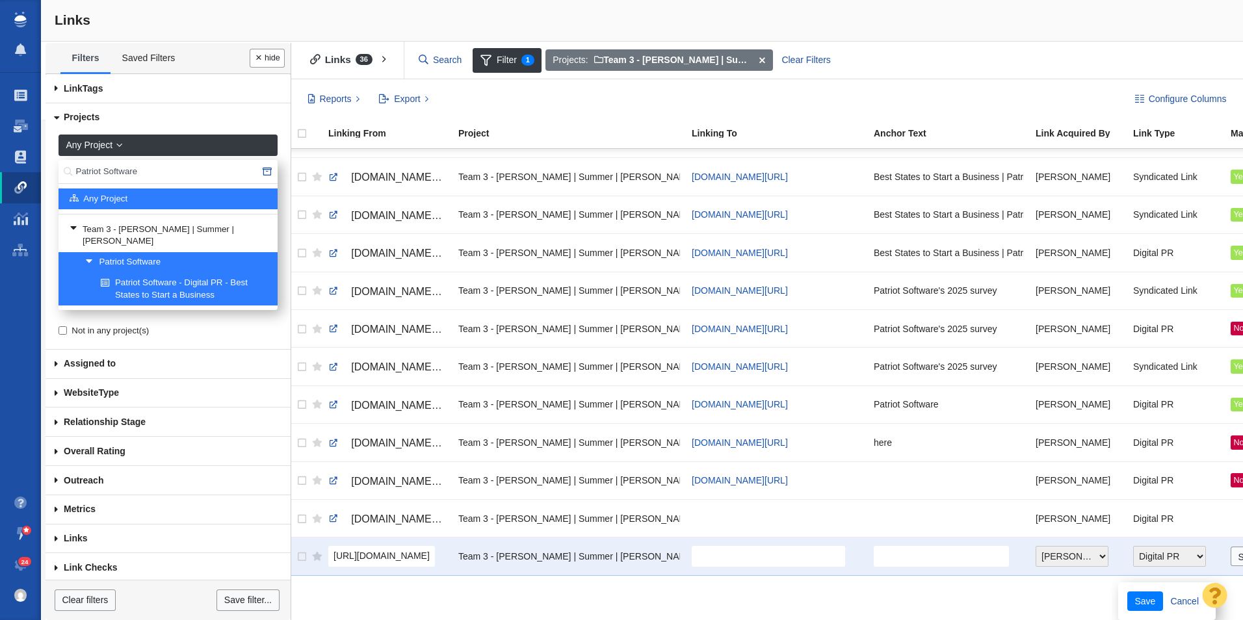
click at [678, 469] on div "[DOMAIN_NAME][URL][US_STATE] Team 3 - [PERSON_NAME] | Summer | [PERSON_NAME]\Pa…" at bounding box center [765, 384] width 956 height 471
click at [678, 469] on link "Cancel" at bounding box center [1185, 602] width 44 height 20
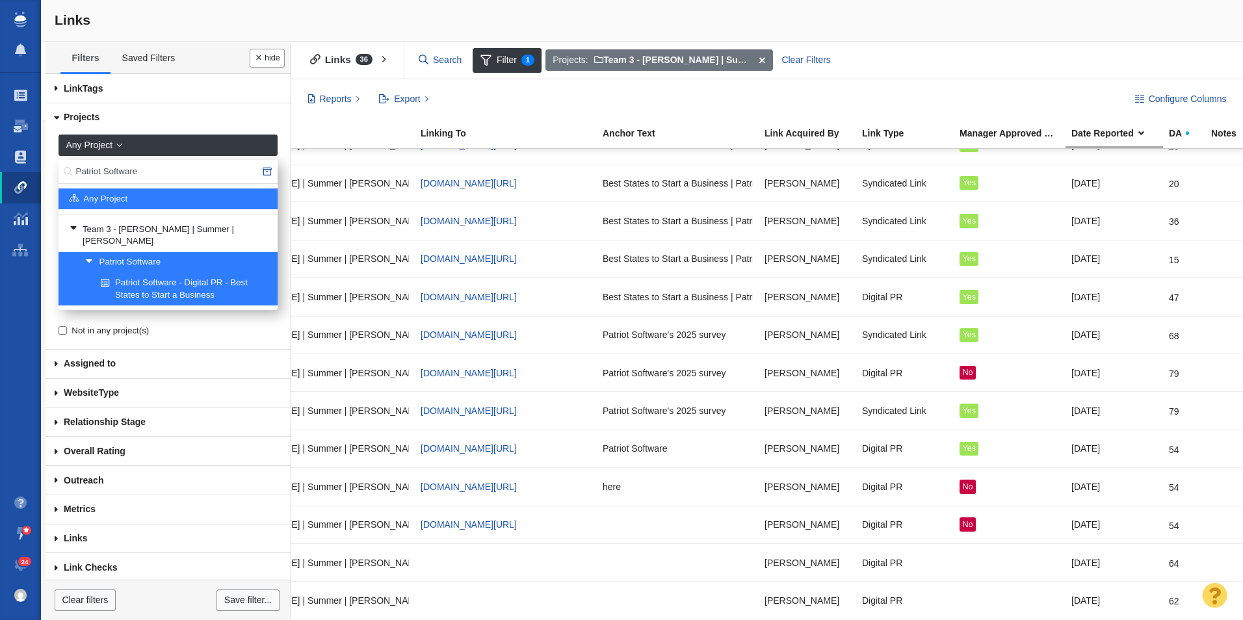
scroll to position [0, 96]
